Goal: Information Seeking & Learning: Learn about a topic

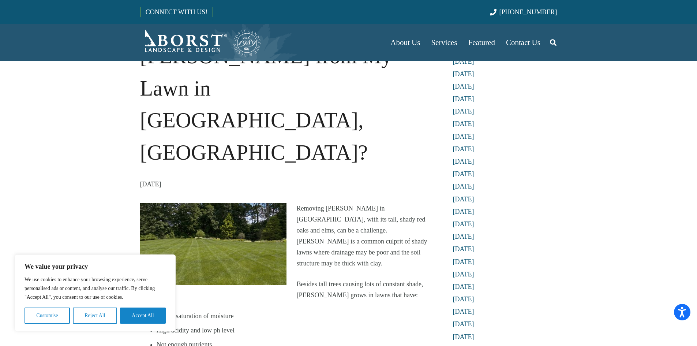
scroll to position [73, 0]
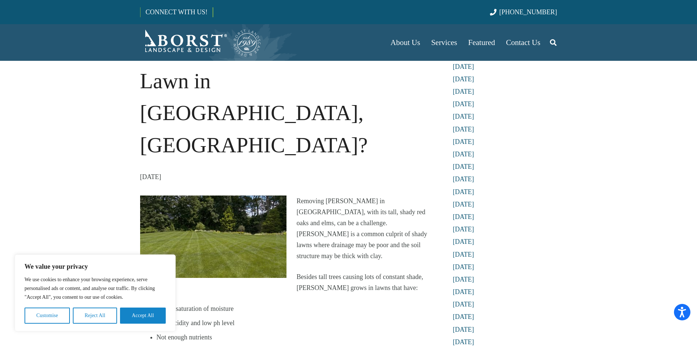
click at [361, 195] on p "Removing [PERSON_NAME] in [GEOGRAPHIC_DATA], with its tall, shady red oaks and …" at bounding box center [286, 228] width 292 height 66
drag, startPoint x: 308, startPoint y: 139, endPoint x: 371, endPoint y: 138, distance: 63.0
click at [371, 195] on p "Removing [PERSON_NAME] in [GEOGRAPHIC_DATA], with its tall, shady red oaks and …" at bounding box center [286, 228] width 292 height 66
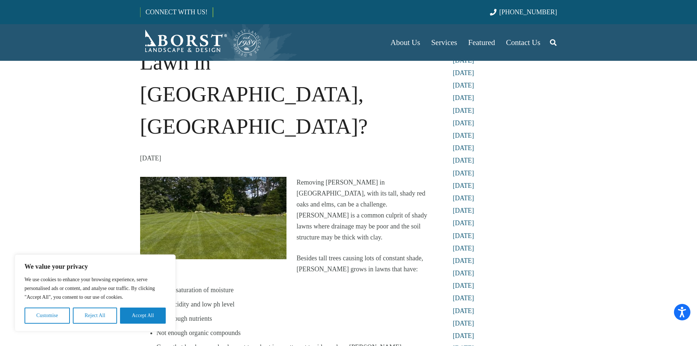
scroll to position [110, 0]
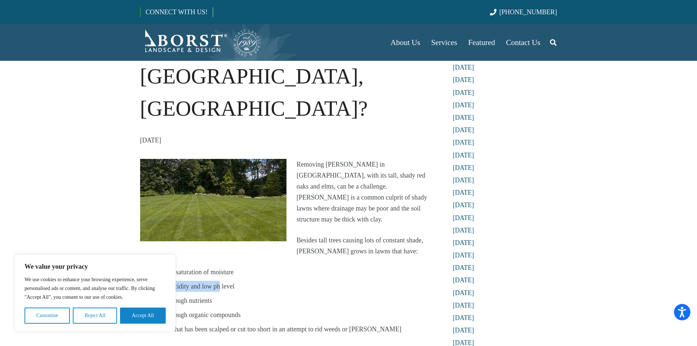
drag, startPoint x: 155, startPoint y: 174, endPoint x: 225, endPoint y: 181, distance: 70.3
click at [225, 281] on p "High acidity and low ph level" at bounding box center [294, 286] width 275 height 11
drag, startPoint x: 177, startPoint y: 223, endPoint x: 242, endPoint y: 221, distance: 65.2
click at [242, 323] on p "Grass that has been scalped or cut too short in an attempt to rid weeds or [PER…" at bounding box center [294, 328] width 275 height 11
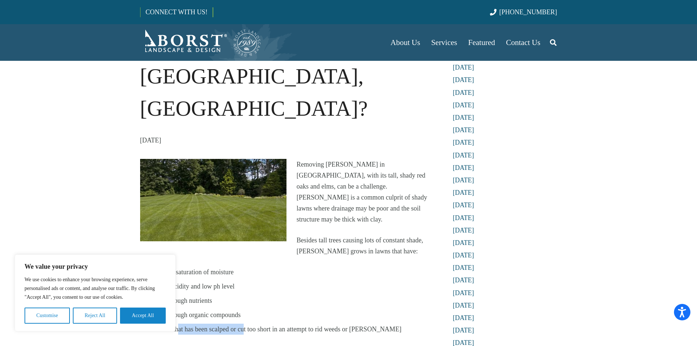
click at [242, 323] on p "Grass that has been scalped or cut too short in an attempt to rid weeds or [PER…" at bounding box center [294, 328] width 275 height 11
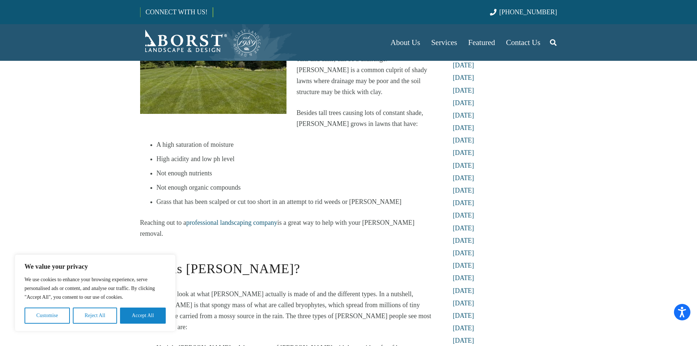
scroll to position [293, 0]
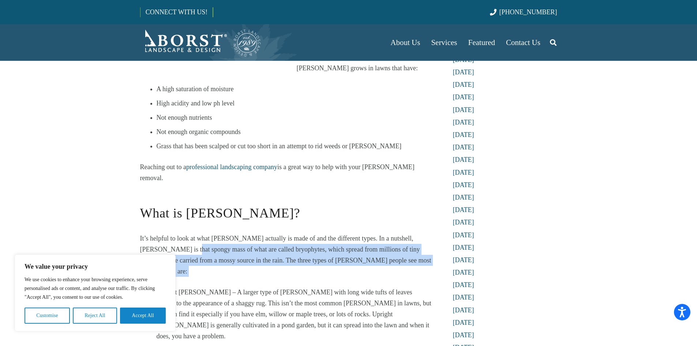
drag, startPoint x: 160, startPoint y: 127, endPoint x: 351, endPoint y: 150, distance: 192.7
click at [351, 150] on div "Removing [PERSON_NAME] in [GEOGRAPHIC_DATA], with its tall, shady red oaks and …" at bounding box center [286, 348] width 292 height 744
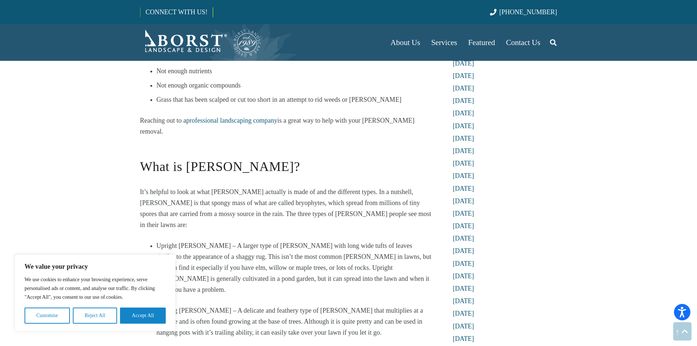
scroll to position [402, 0]
